Goal: Find contact information: Find contact information

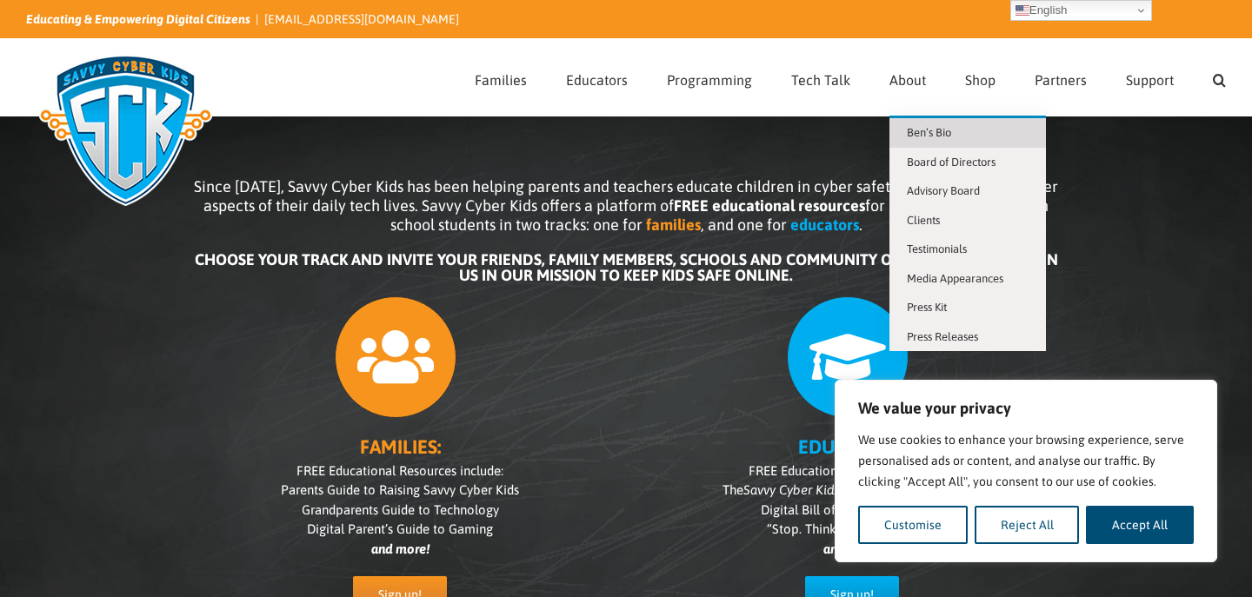
click at [926, 136] on span "Ben’s Bio" at bounding box center [929, 132] width 44 height 13
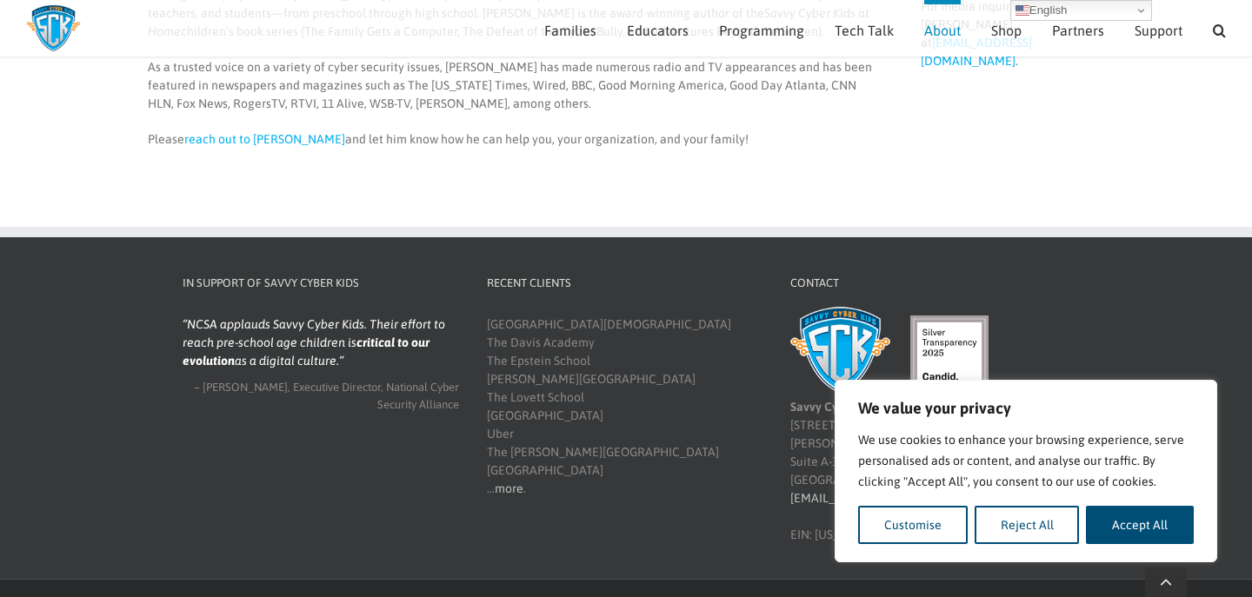
scroll to position [774, 0]
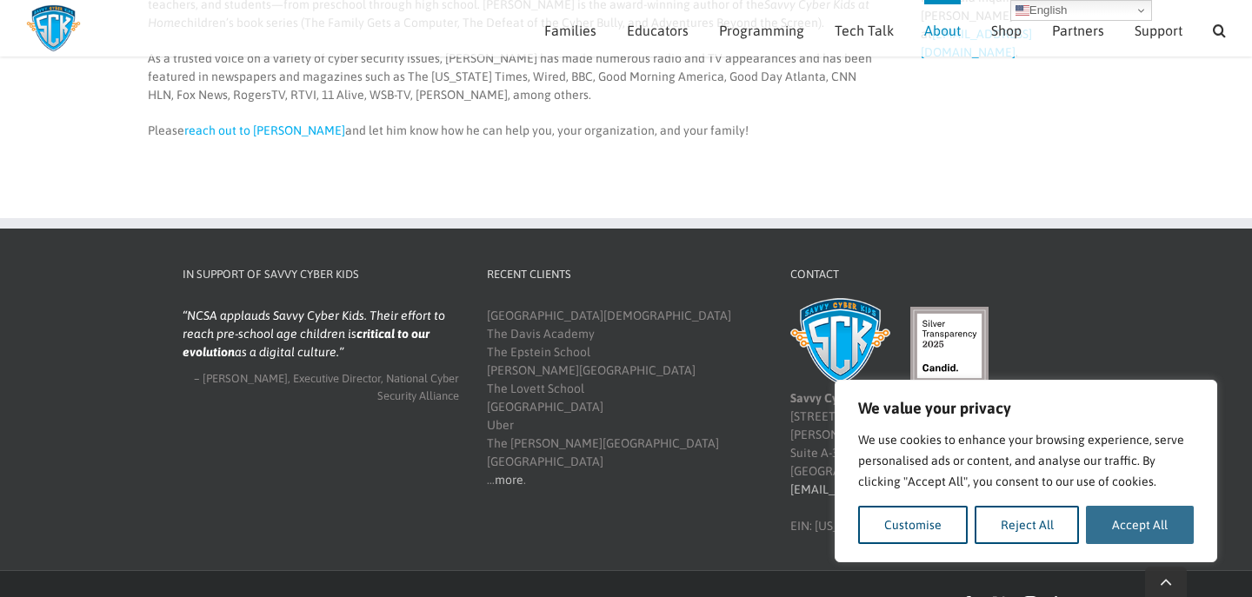
click at [1122, 528] on button "Accept All" at bounding box center [1140, 525] width 108 height 38
checkbox input "true"
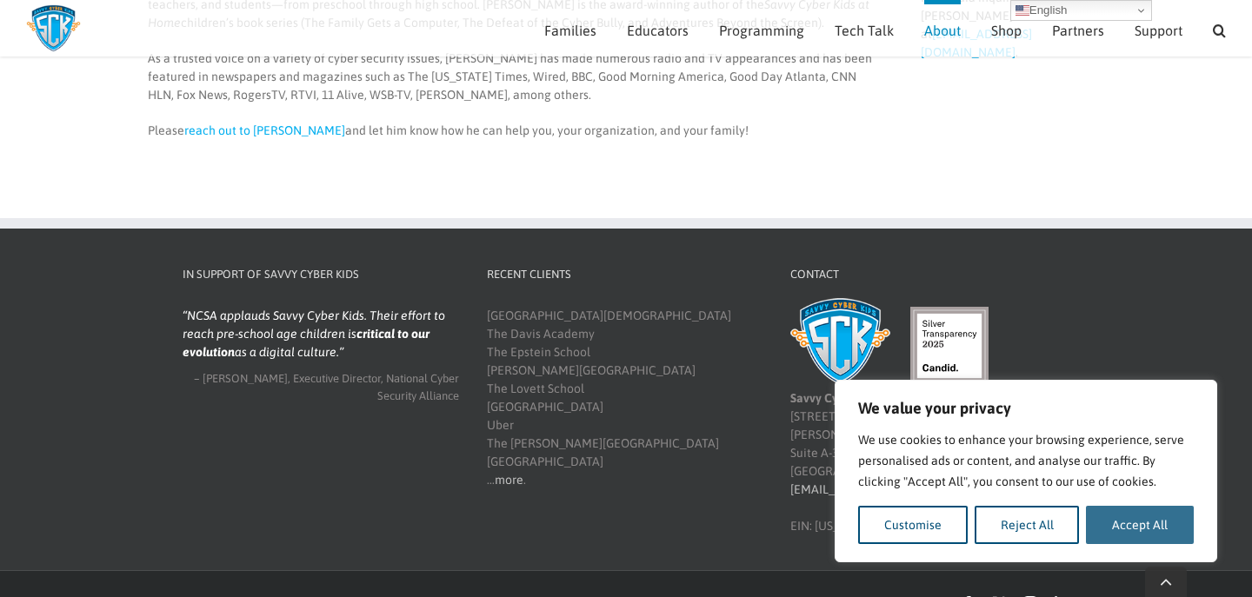
checkbox input "true"
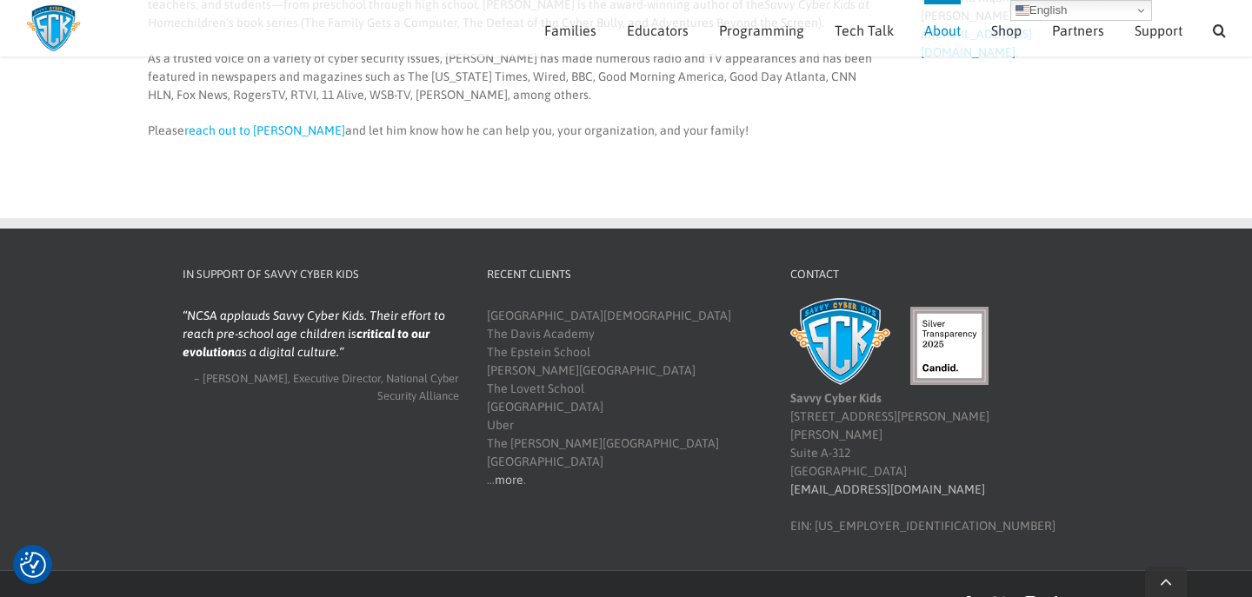
scroll to position [0, 0]
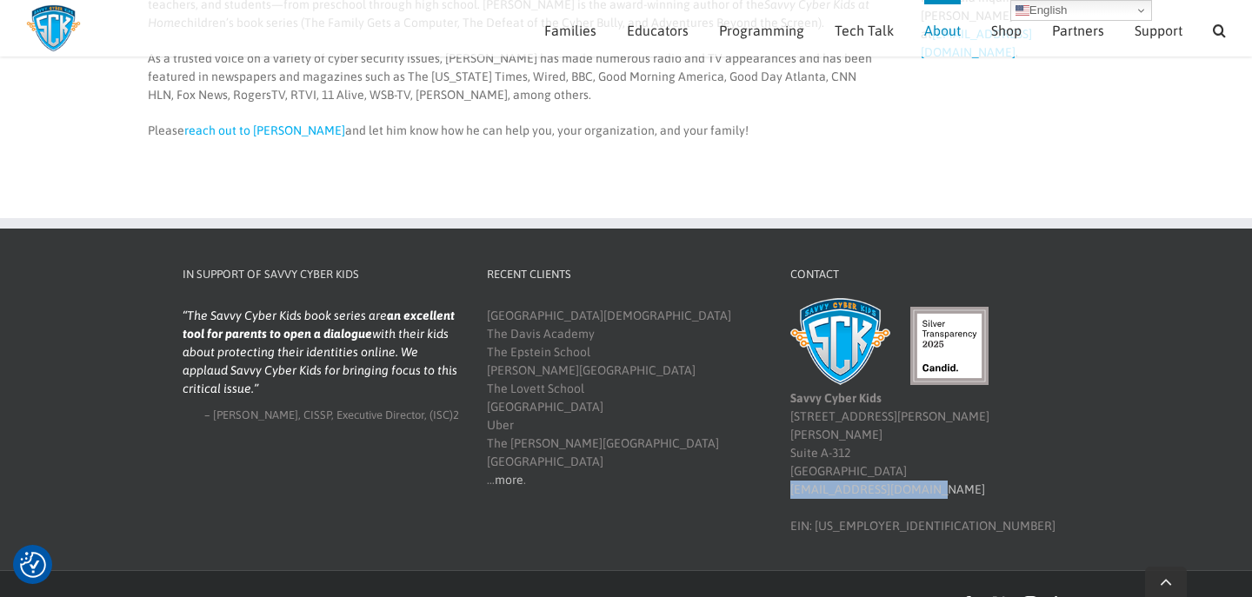
drag, startPoint x: 931, startPoint y: 459, endPoint x: 776, endPoint y: 457, distance: 154.7
click at [776, 457] on div "Contact Savvy Cyber Kids 4780 Ashford Dunwoody Rd Suite A-312 Atlanta, GA 30338…" at bounding box center [928, 401] width 304 height 270
copy link "[EMAIL_ADDRESS][DOMAIN_NAME]"
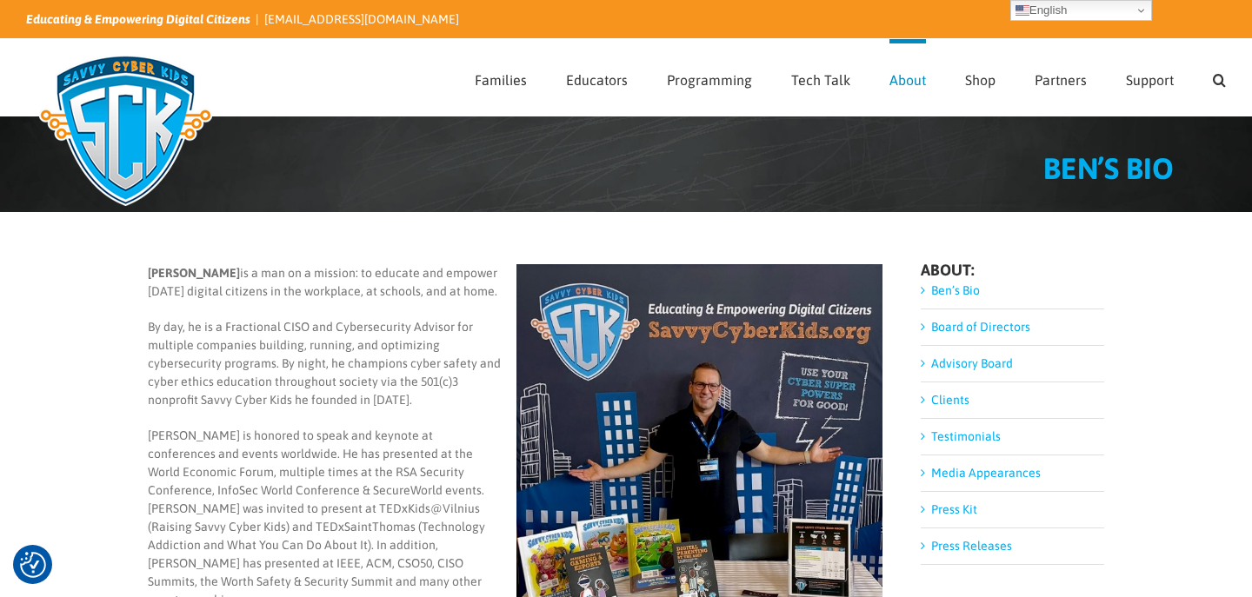
click at [961, 472] on link "Media Appearances" at bounding box center [986, 473] width 110 height 14
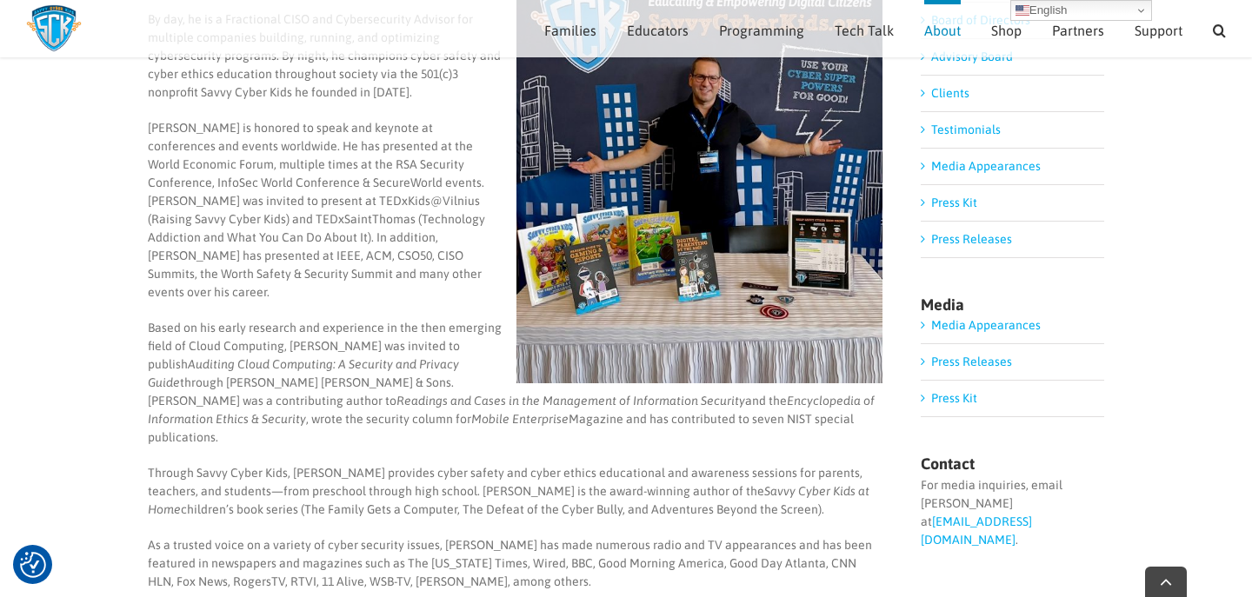
scroll to position [495, 0]
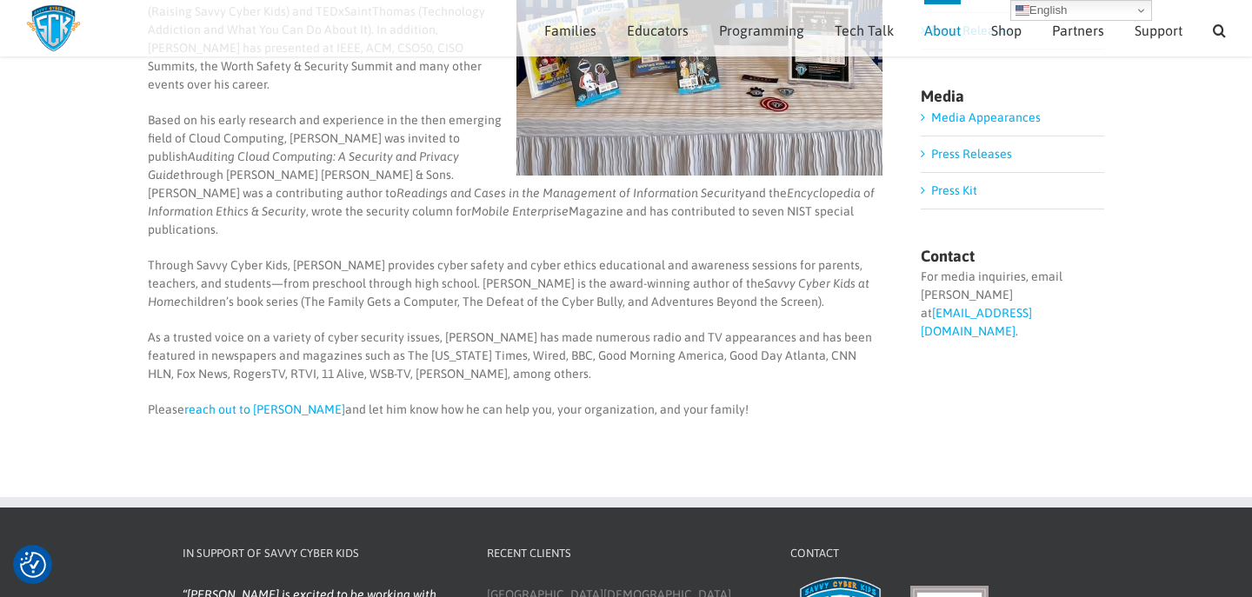
click at [249, 402] on link "reach out to Ben" at bounding box center [264, 409] width 161 height 14
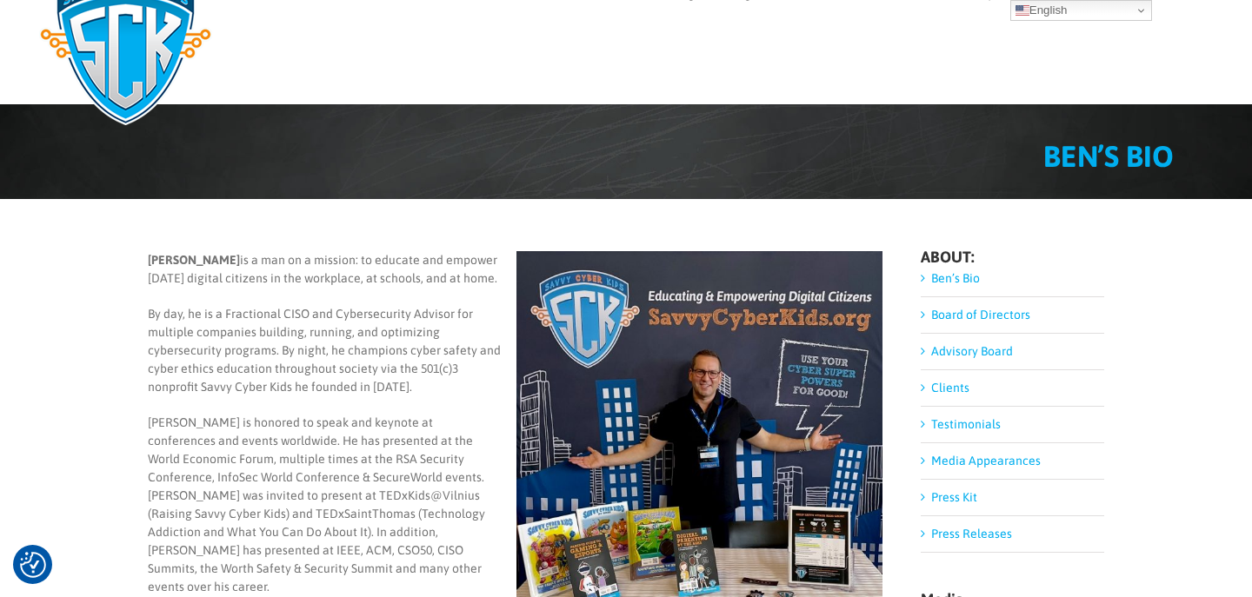
scroll to position [0, 0]
